Goal: Task Accomplishment & Management: Complete application form

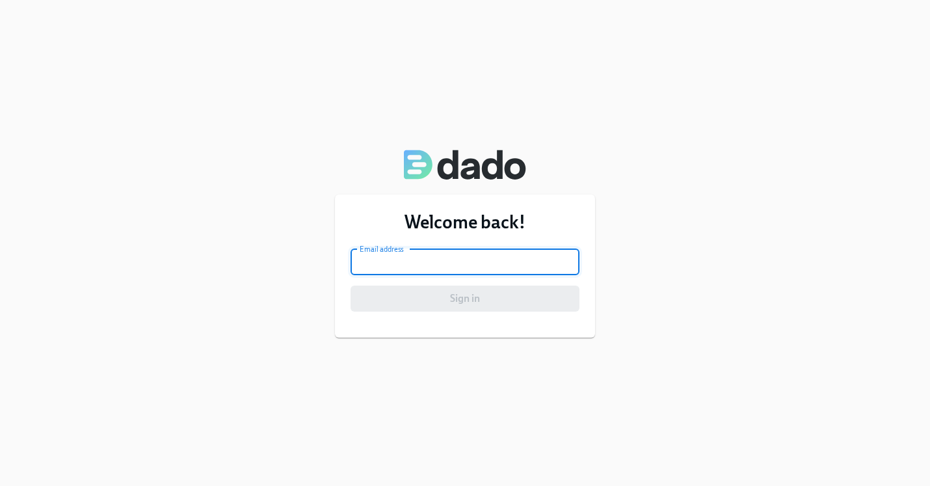
click at [461, 261] on input "email" at bounding box center [465, 262] width 229 height 26
click at [565, 262] on input "email" at bounding box center [465, 262] width 229 height 26
click at [548, 271] on input "email" at bounding box center [465, 262] width 229 height 26
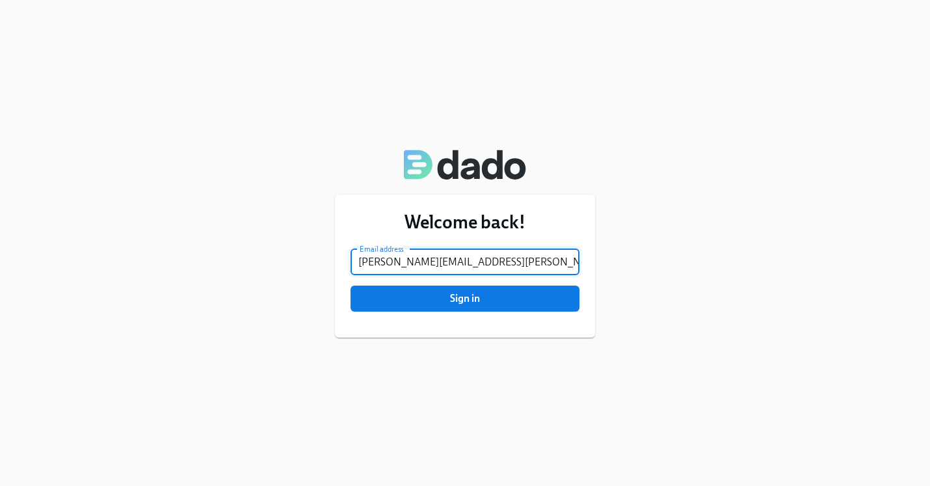
type input "[PERSON_NAME][EMAIL_ADDRESS][PERSON_NAME][DOMAIN_NAME]"
click at [465, 298] on button "Sign in" at bounding box center [465, 299] width 229 height 26
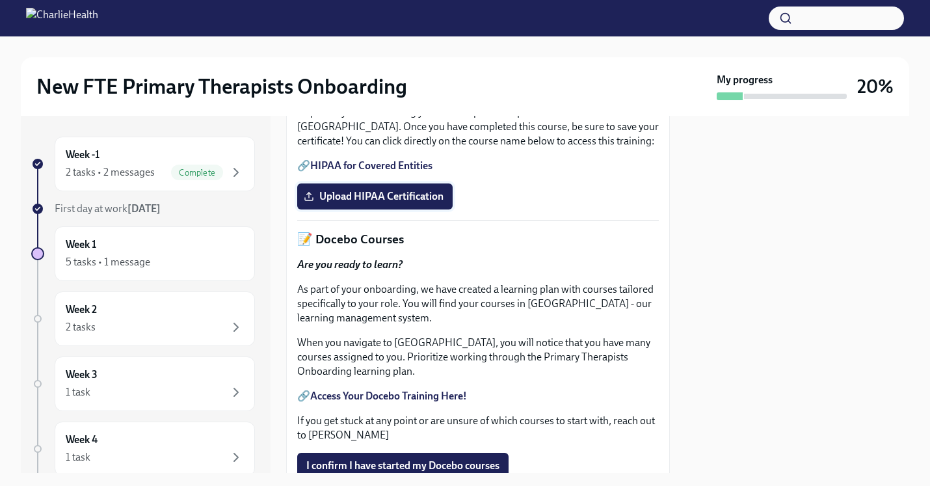
scroll to position [431, 0]
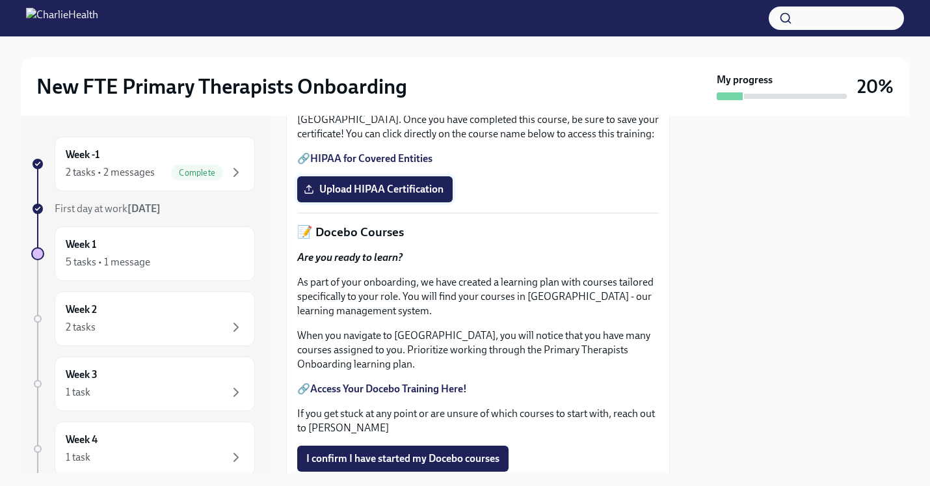
click at [373, 196] on span "Upload HIPAA Certification" at bounding box center [374, 189] width 137 height 13
click at [0, 0] on input "Upload HIPAA Certification" at bounding box center [0, 0] width 0 height 0
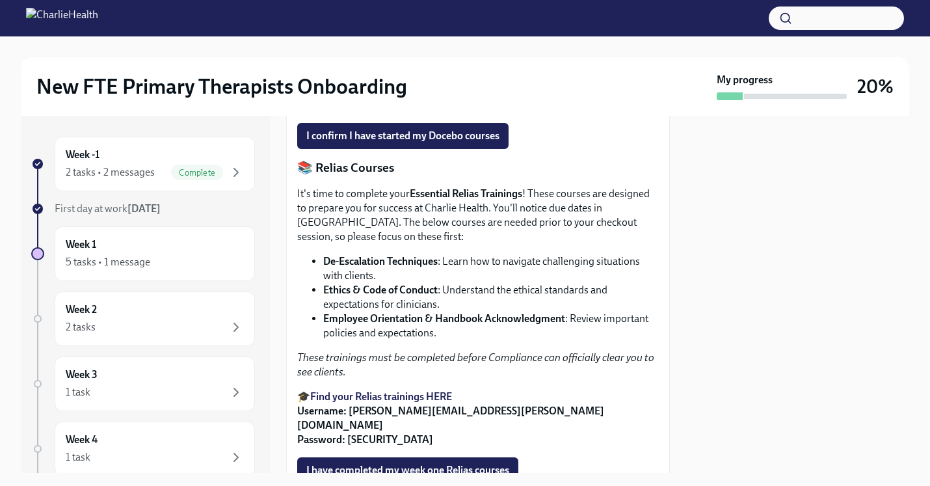
scroll to position [762, 0]
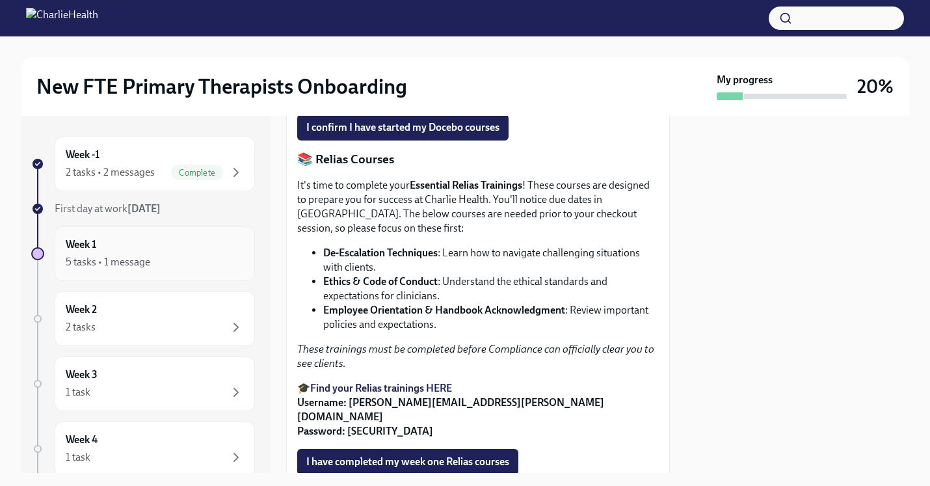
click at [239, 271] on div "Week 1 5 tasks • 1 message" at bounding box center [155, 253] width 200 height 55
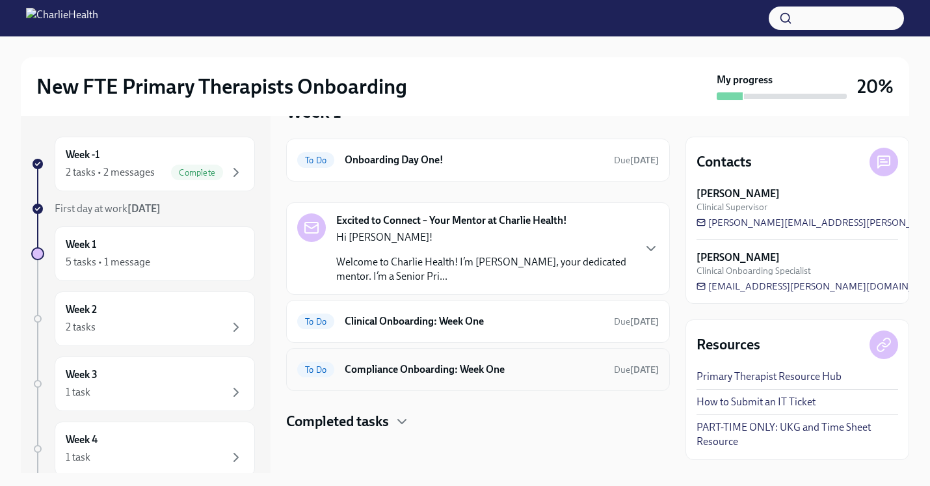
click at [606, 381] on div "To Do Compliance Onboarding: Week One Due [DATE]" at bounding box center [478, 369] width 384 height 43
click at [602, 373] on div "To Do Compliance Onboarding: Week One Due [DATE]" at bounding box center [478, 369] width 362 height 21
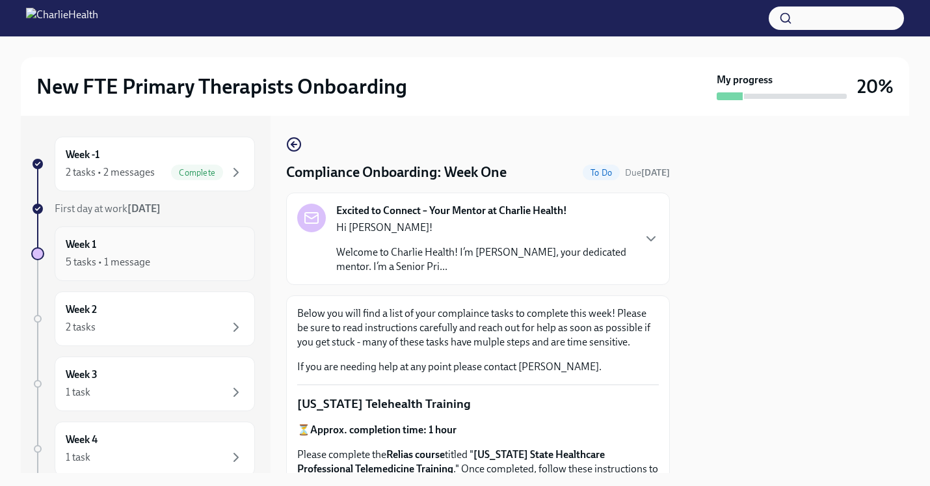
click at [191, 274] on div "Week 1 5 tasks • 1 message" at bounding box center [155, 253] width 200 height 55
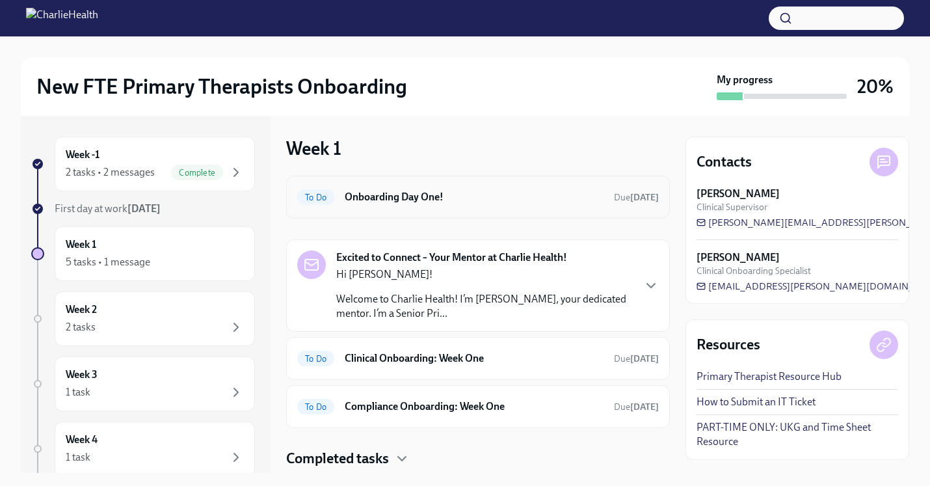
click at [595, 196] on h6 "Onboarding Day One!" at bounding box center [474, 197] width 259 height 14
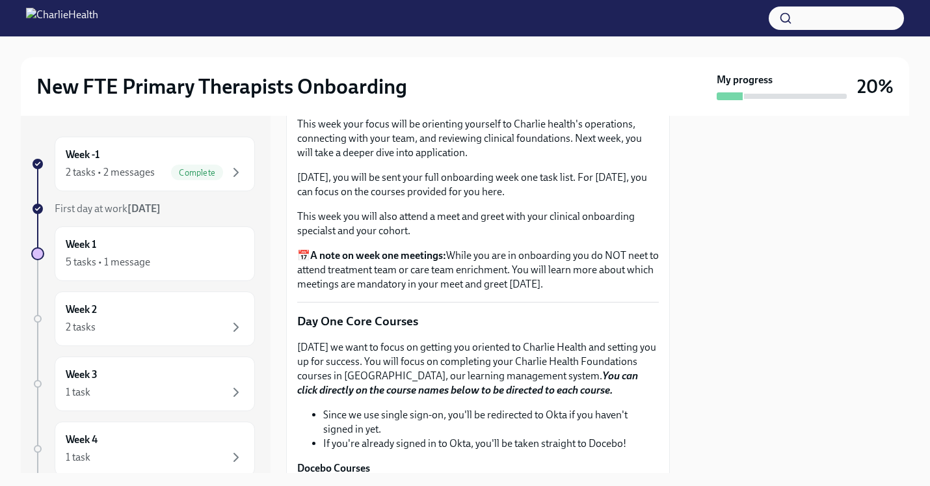
scroll to position [1423, 0]
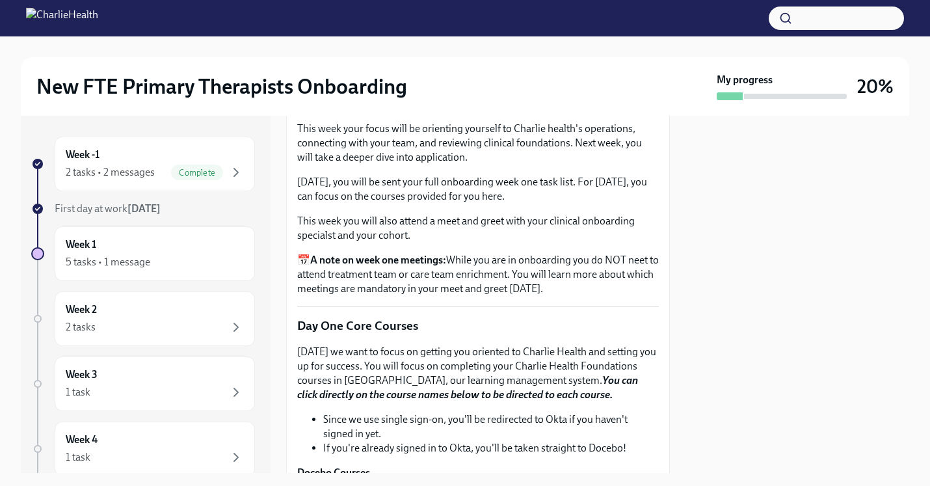
click at [482, 66] on span "I confirm I have watched my orientation videos" at bounding box center [411, 59] width 211 height 13
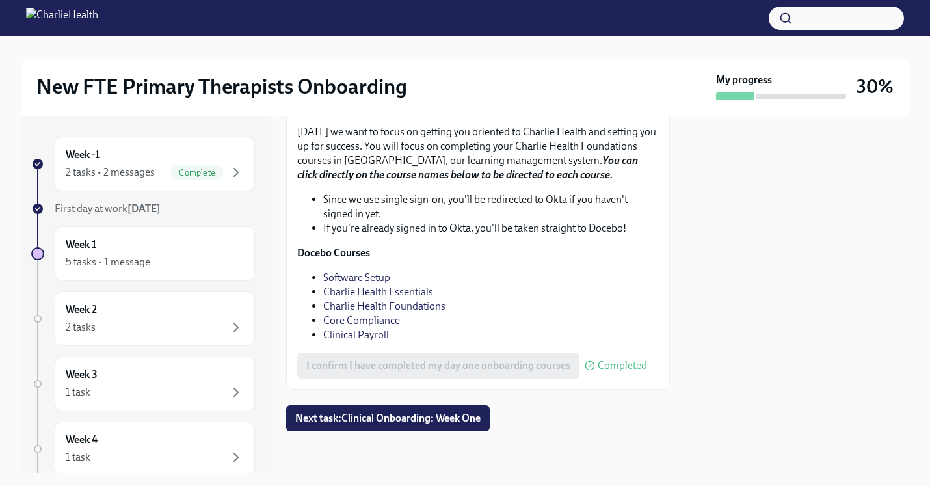
scroll to position [0, 0]
click at [464, 410] on button "Next task : Clinical Onboarding: Week One" at bounding box center [388, 418] width 204 height 26
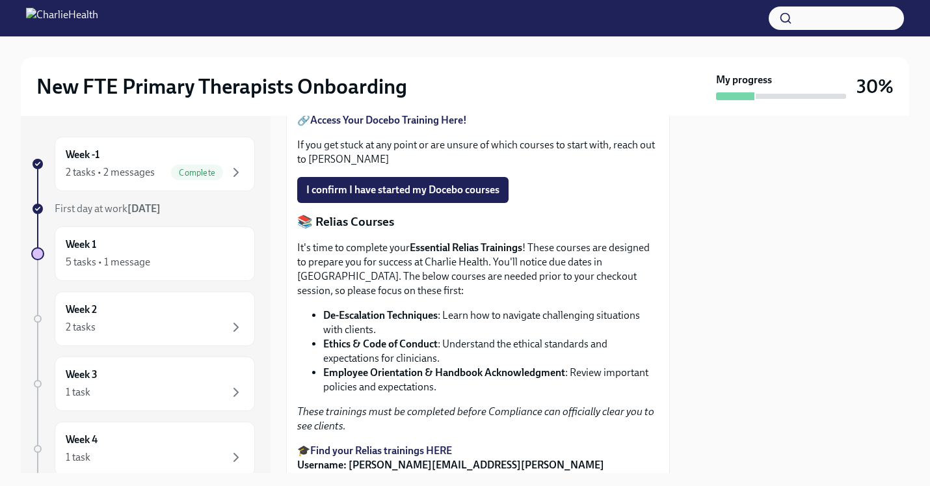
scroll to position [698, 0]
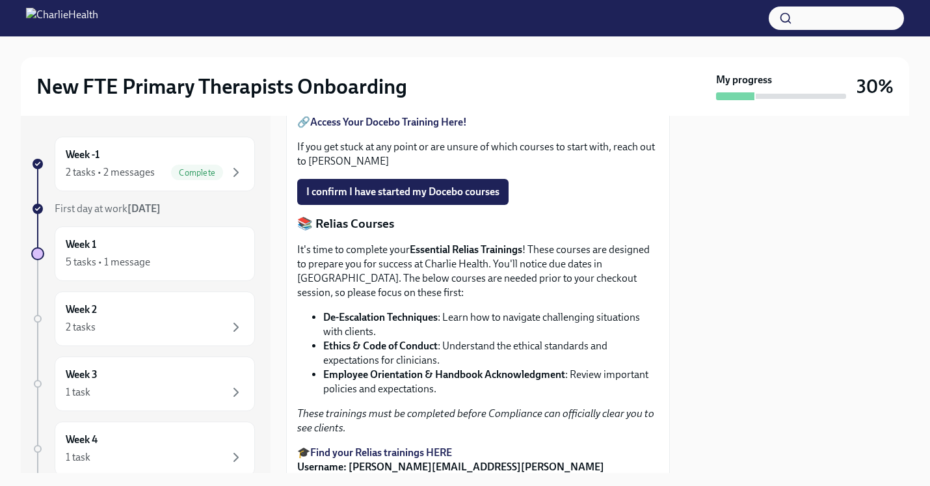
click at [404, 128] on strong "Access Your Docebo Training Here!" at bounding box center [388, 122] width 157 height 12
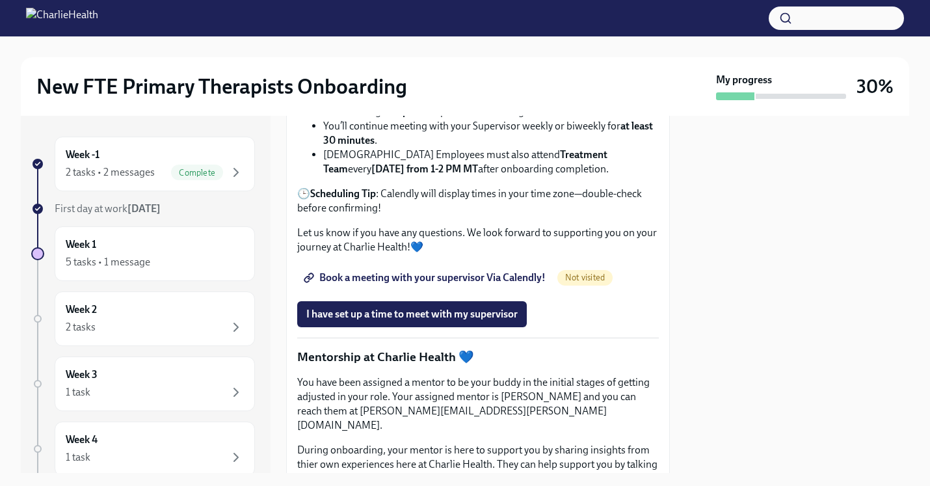
scroll to position [1262, 0]
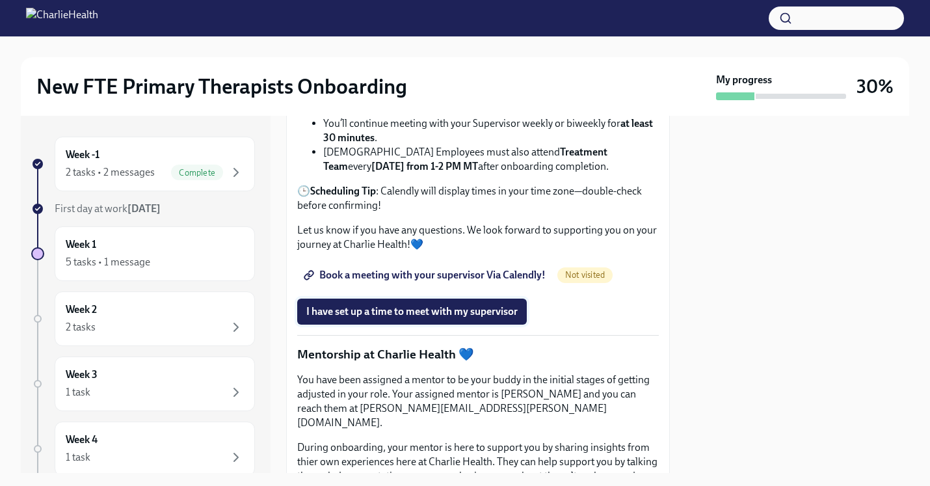
click at [418, 318] on span "I have set up a time to meet with my supervisor" at bounding box center [411, 311] width 211 height 13
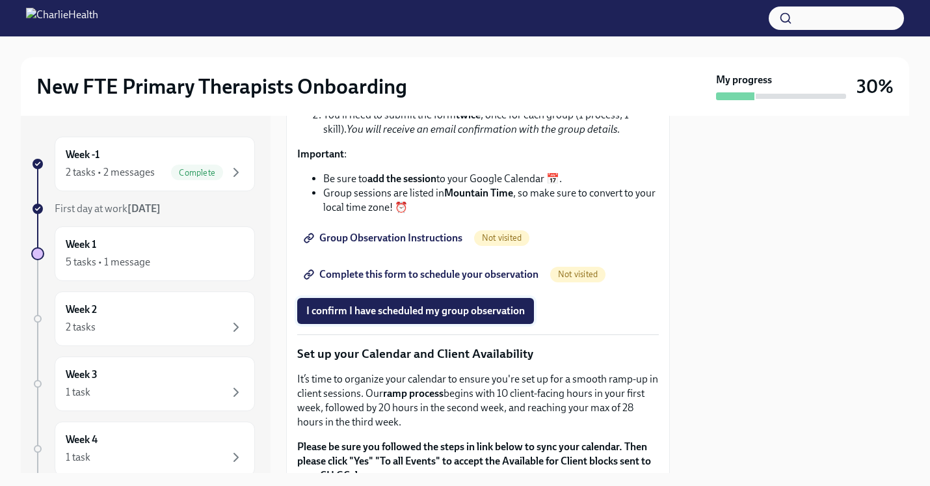
scroll to position [1961, 0]
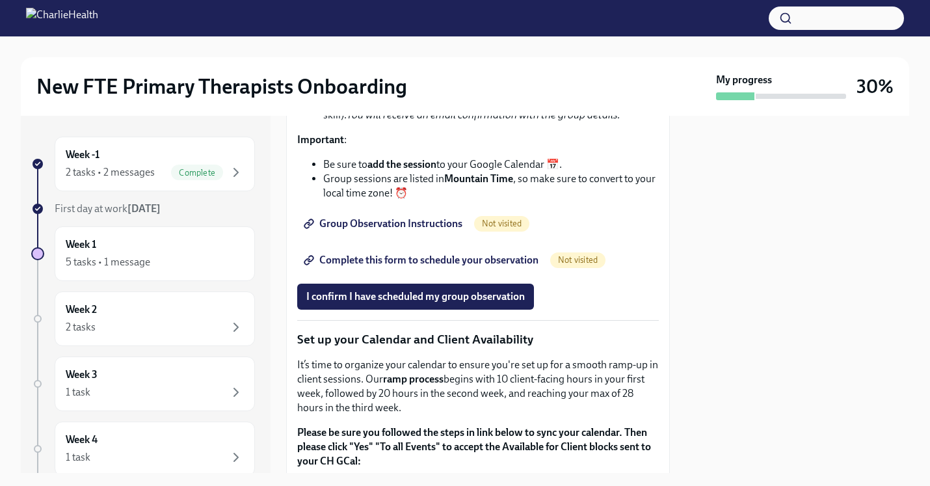
click at [412, 230] on span "Group Observation Instructions" at bounding box center [384, 223] width 156 height 13
